Goal: Navigation & Orientation: Find specific page/section

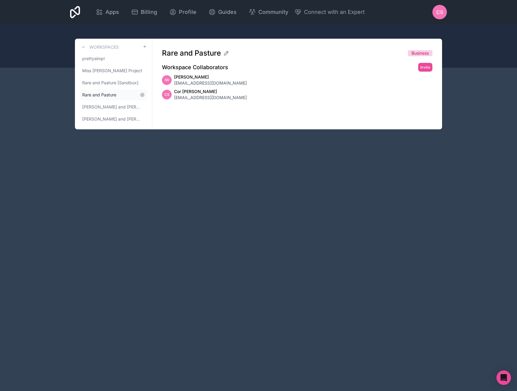
click at [100, 95] on span "Rare and Pasture" at bounding box center [99, 95] width 34 height 6
click at [108, 9] on span "Apps" at bounding box center [112, 12] width 14 height 8
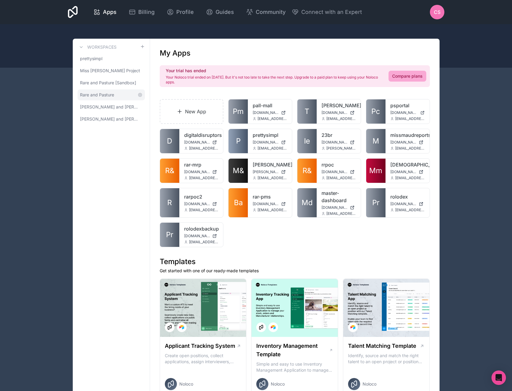
click at [104, 95] on span "Rare and Pasture" at bounding box center [97, 95] width 34 height 6
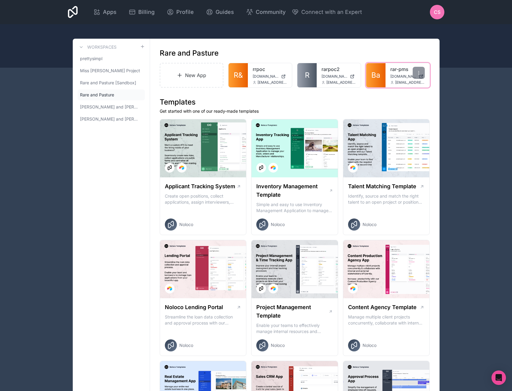
click at [399, 75] on span "[DOMAIN_NAME]" at bounding box center [404, 76] width 26 height 5
click at [421, 74] on icon at bounding box center [418, 72] width 5 height 5
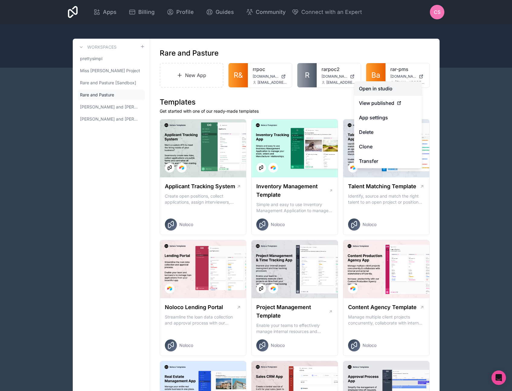
click at [380, 89] on link "Open in studio" at bounding box center [388, 88] width 68 height 14
